Goal: Information Seeking & Learning: Check status

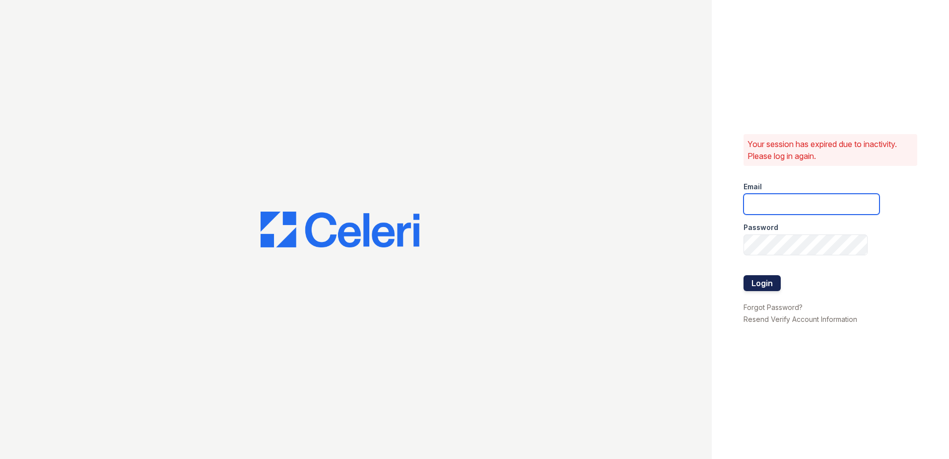
type input "arrivealexandria@trinity-pm.com"
click at [766, 285] on button "Login" at bounding box center [761, 283] width 37 height 16
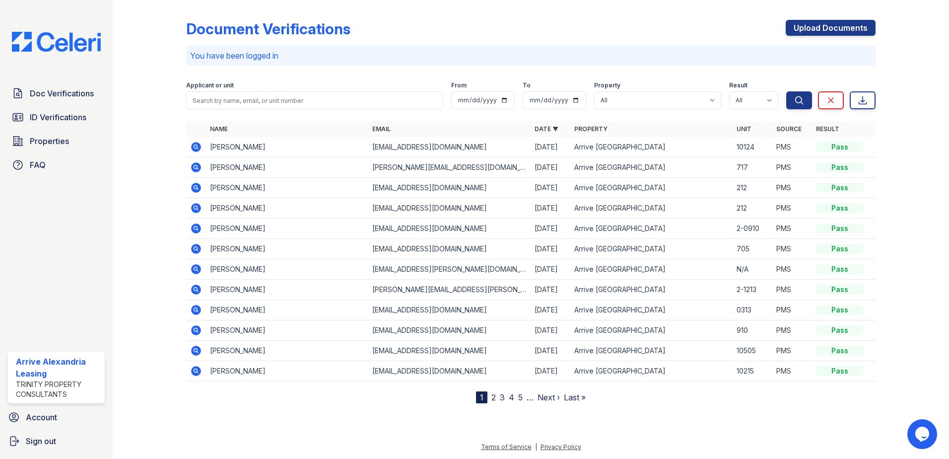
click at [200, 149] on icon at bounding box center [196, 147] width 10 height 10
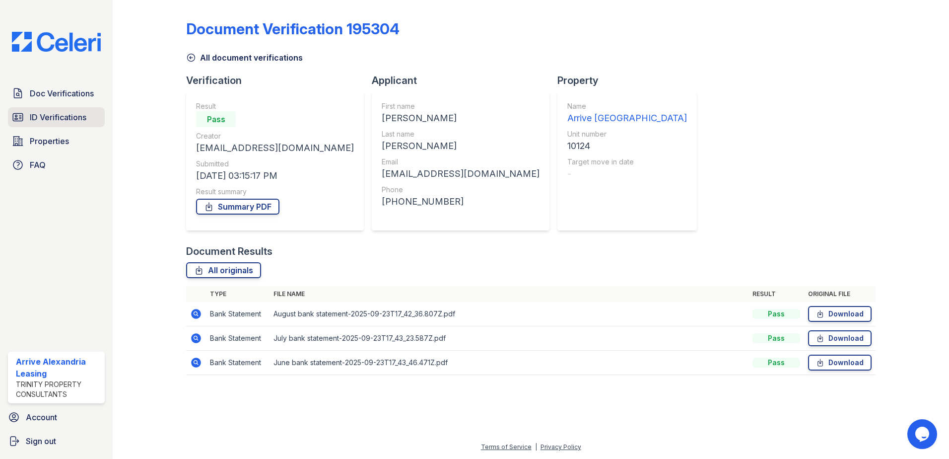
click at [74, 121] on span "ID Verifications" at bounding box center [58, 117] width 57 height 12
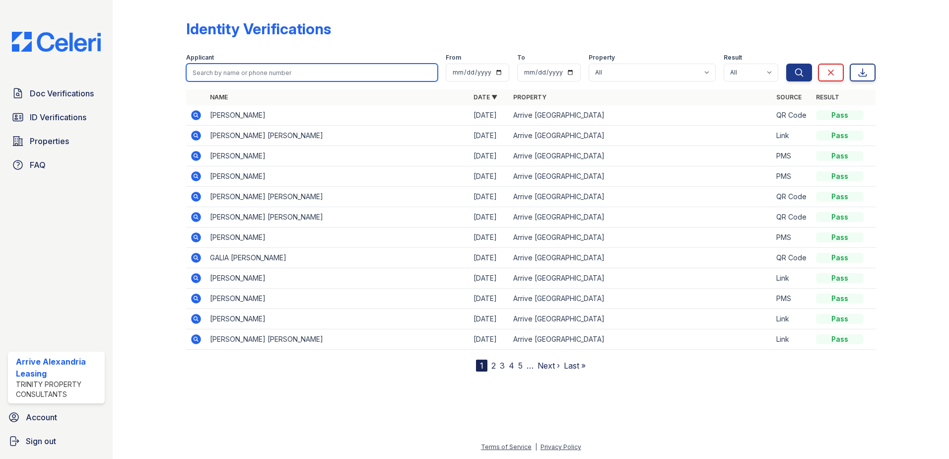
click at [252, 75] on input "search" at bounding box center [312, 73] width 252 height 18
type input "[PERSON_NAME]"
click at [786, 64] on button "Search" at bounding box center [799, 73] width 26 height 18
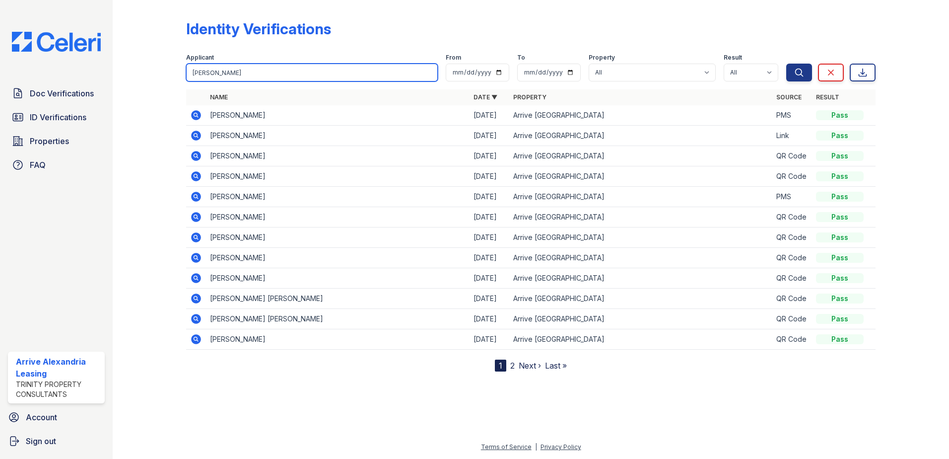
click at [250, 76] on input "[PERSON_NAME]" at bounding box center [312, 73] width 252 height 18
click at [786, 64] on button "Search" at bounding box center [799, 73] width 26 height 18
